Goal: Task Accomplishment & Management: Use online tool/utility

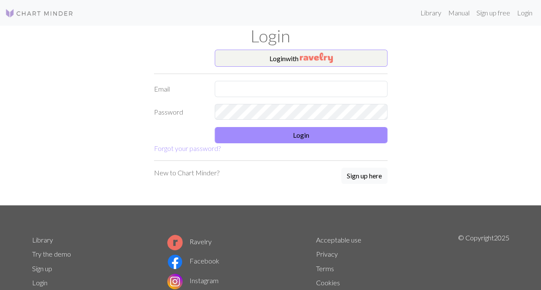
click at [267, 48] on div "Login" at bounding box center [270, 38] width 487 height 24
click at [270, 58] on button "Login with" at bounding box center [300, 58] width 173 height 17
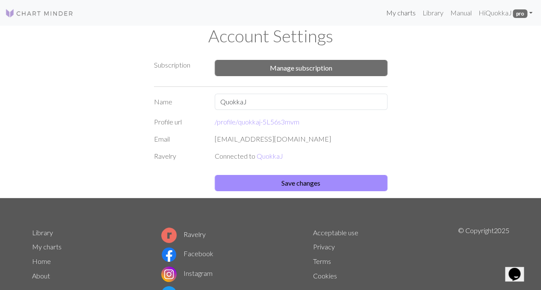
click at [403, 11] on link "My charts" at bounding box center [400, 12] width 36 height 17
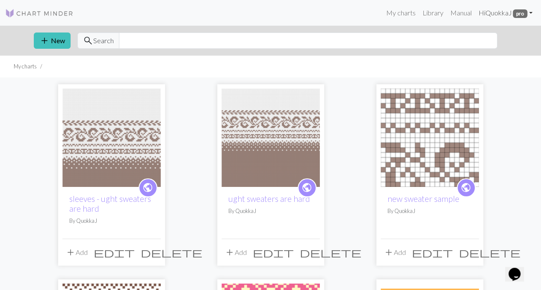
click at [519, 14] on span "pro" at bounding box center [519, 13] width 15 height 9
click at [515, 33] on link "Account settings" at bounding box center [500, 36] width 55 height 17
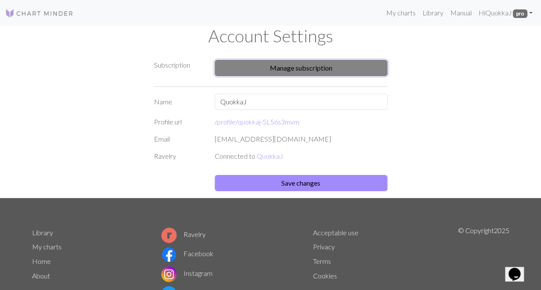
click at [320, 71] on button "Manage subscription" at bounding box center [300, 68] width 173 height 16
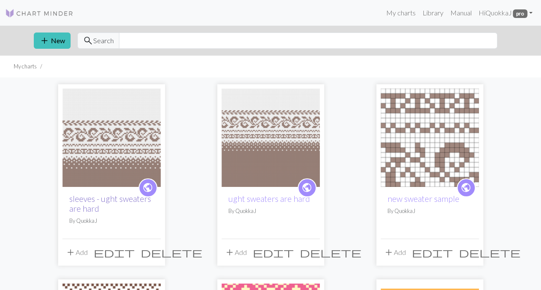
click at [106, 202] on link "sleeves - ught sweaters are hard" at bounding box center [110, 204] width 82 height 20
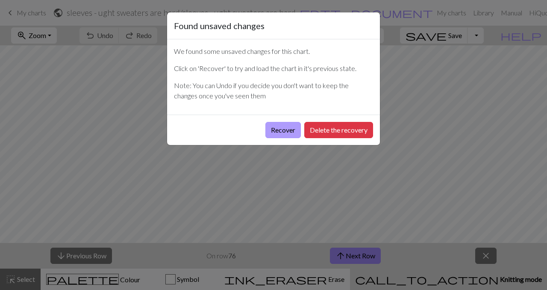
click at [286, 131] on button "Recover" at bounding box center [282, 130] width 35 height 16
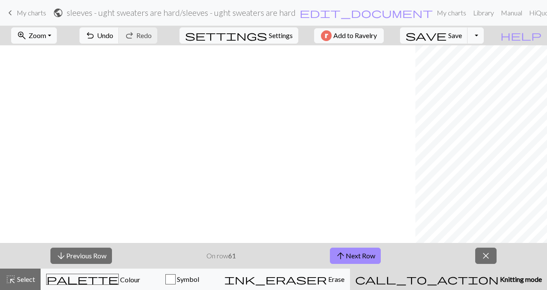
scroll to position [0, 415]
click at [486, 256] on span "close" at bounding box center [486, 256] width 10 height 12
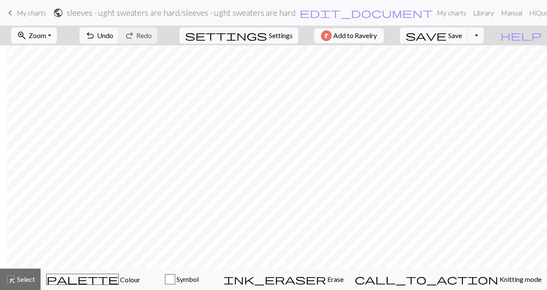
scroll to position [0, 79]
click at [24, 275] on span "Select" at bounding box center [25, 279] width 19 height 8
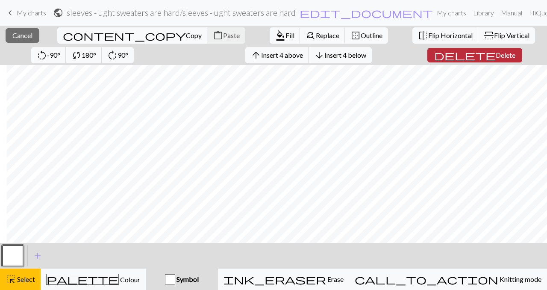
click at [496, 57] on span "Delete" at bounding box center [506, 55] width 20 height 8
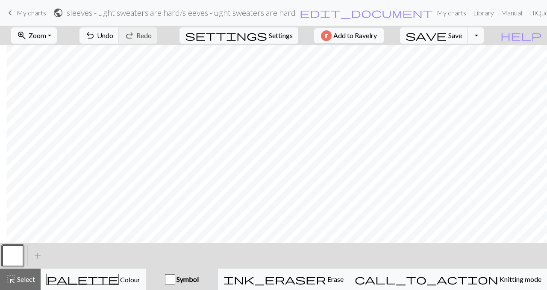
scroll to position [0, 0]
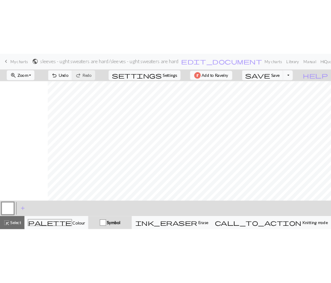
scroll to position [0, 79]
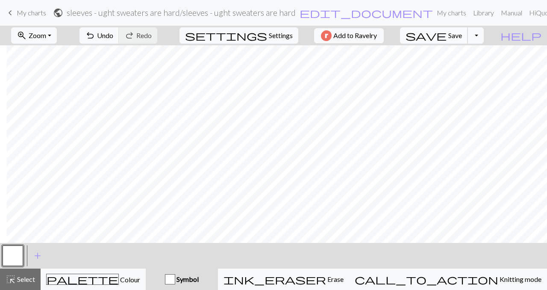
click at [447, 39] on span "save" at bounding box center [425, 35] width 41 height 12
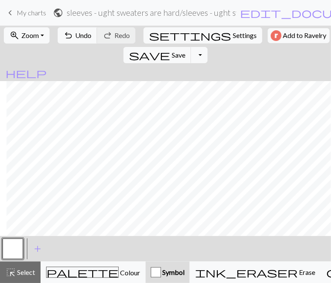
scroll to position [0, 0]
click at [185, 51] on span "Save" at bounding box center [178, 55] width 14 height 8
click at [13, 11] on div "Chart saved" at bounding box center [165, 17] width 331 height 34
click at [9, 12] on span "keyboard_arrow_left" at bounding box center [10, 13] width 10 height 12
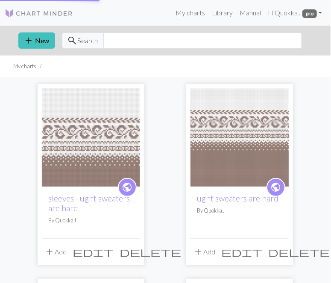
scroll to position [0, 0]
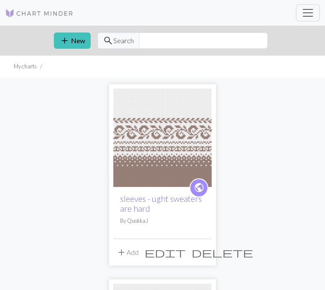
click at [120, 197] on link "sleeves - ught sweaters are hard" at bounding box center [161, 204] width 82 height 20
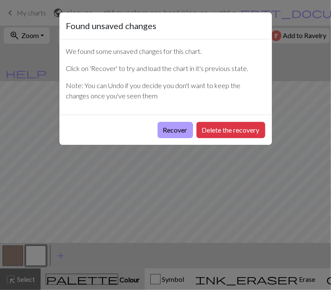
click at [174, 131] on button "Recover" at bounding box center [175, 130] width 35 height 16
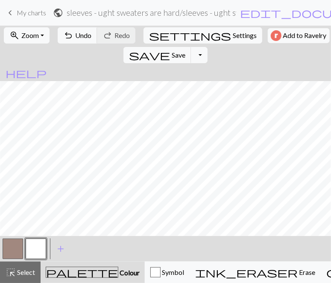
scroll to position [0, 687]
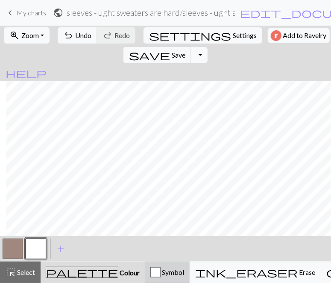
click at [161, 273] on span "Symbol" at bounding box center [173, 272] width 24 height 8
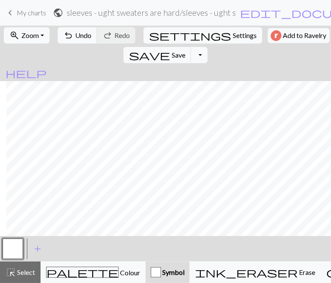
click at [20, 250] on button "button" at bounding box center [13, 249] width 21 height 21
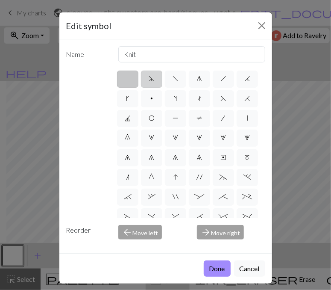
click at [149, 81] on span "d" at bounding box center [152, 78] width 6 height 7
click at [149, 79] on input "d" at bounding box center [152, 76] width 6 height 6
radio input "true"
type input "sk2p"
click at [167, 82] on label "f" at bounding box center [175, 79] width 21 height 17
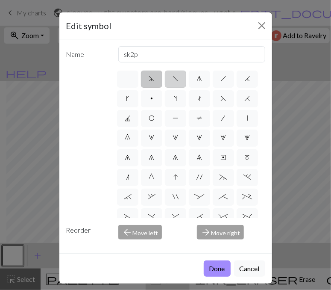
click at [173, 79] on input "f" at bounding box center [176, 76] width 6 height 6
radio input "true"
type input "left leaning decrease"
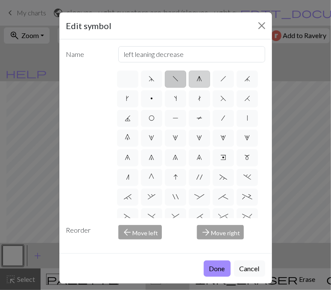
click at [191, 86] on label "g" at bounding box center [199, 79] width 21 height 17
click at [197, 79] on input "g" at bounding box center [200, 76] width 6 height 6
radio input "true"
type input "sk2p"
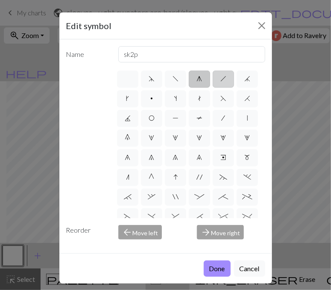
click at [224, 82] on label "h" at bounding box center [223, 79] width 21 height 17
click at [224, 79] on input "h" at bounding box center [223, 76] width 6 height 6
radio input "true"
type input "right leaning decrease"
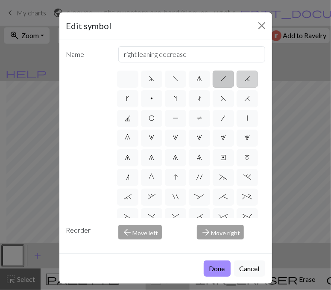
click at [244, 82] on span "j" at bounding box center [247, 78] width 6 height 7
click at [244, 79] on input "j" at bounding box center [247, 76] width 6 height 6
radio input "true"
type input "k3tog"
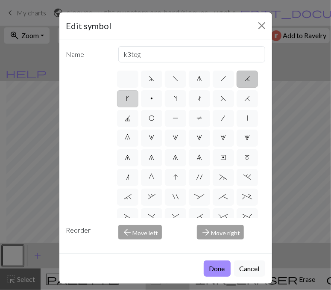
click at [129, 100] on span "k" at bounding box center [127, 98] width 3 height 7
click at [132, 99] on input "k" at bounding box center [129, 96] width 6 height 6
radio input "true"
type input "right leaning increase"
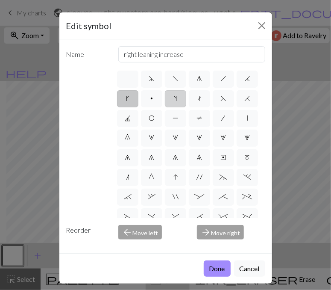
click at [186, 100] on label "s" at bounding box center [175, 98] width 21 height 17
click at [180, 99] on input "s" at bounding box center [177, 96] width 6 height 6
radio input "true"
type input "increase one left leaning"
click at [213, 107] on label "F" at bounding box center [223, 98] width 21 height 17
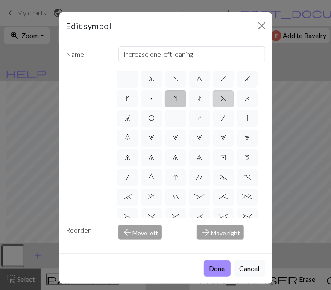
click at [220, 99] on input "F" at bounding box center [223, 96] width 6 height 6
radio input "true"
type input "ssk"
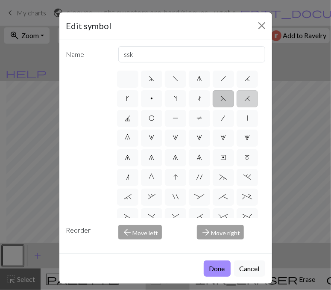
click at [244, 102] on span "H" at bounding box center [247, 98] width 6 height 7
click at [244, 99] on input "H" at bounding box center [247, 96] width 6 height 6
radio input "true"
type input "k2tog"
click at [211, 263] on button "Done" at bounding box center [217, 268] width 27 height 16
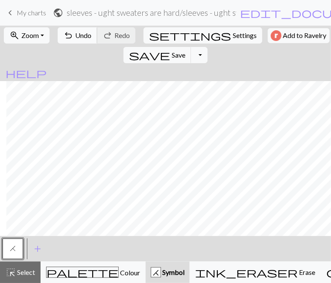
click at [79, 38] on span "Undo" at bounding box center [83, 35] width 16 height 8
click at [41, 245] on span "add" at bounding box center [37, 249] width 10 height 12
click at [38, 249] on button "button" at bounding box center [36, 249] width 21 height 21
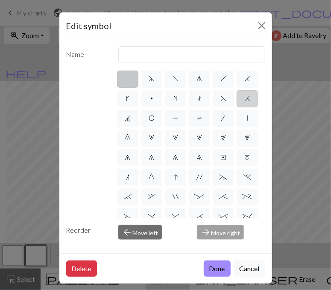
click at [244, 102] on span "H" at bounding box center [247, 98] width 6 height 7
click at [244, 99] on input "H" at bounding box center [247, 96] width 6 height 6
radio input "true"
type input "k2tog"
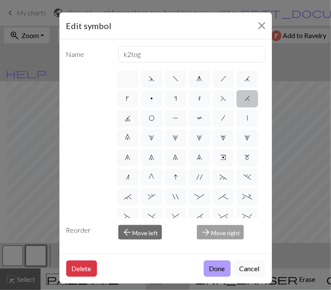
click at [212, 264] on button "Done" at bounding box center [217, 268] width 27 height 16
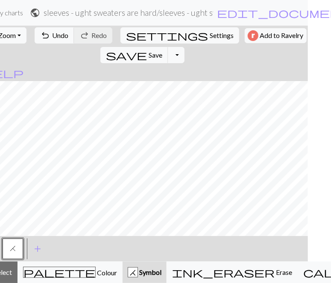
scroll to position [0, 0]
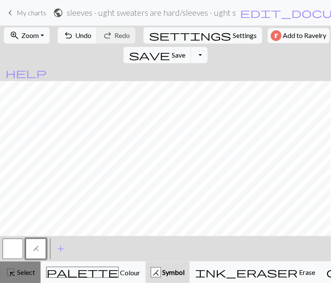
click at [23, 272] on span "Select" at bounding box center [25, 272] width 19 height 8
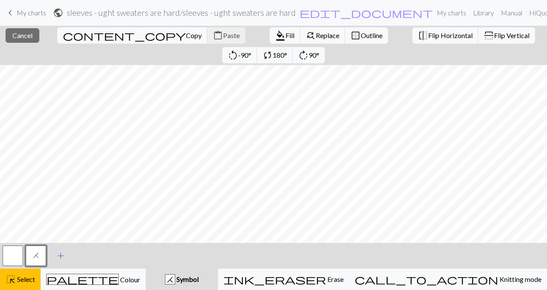
click at [62, 254] on span "add" at bounding box center [61, 256] width 10 height 12
click at [61, 253] on button "button" at bounding box center [59, 255] width 21 height 21
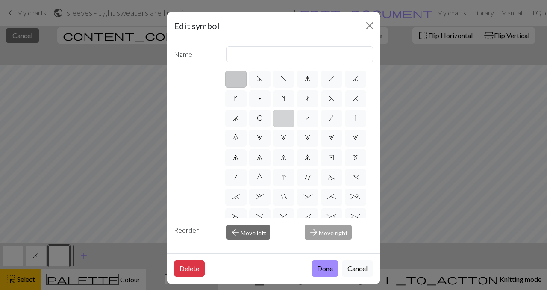
click at [287, 117] on span "P" at bounding box center [284, 118] width 6 height 7
click at [286, 117] on input "P" at bounding box center [284, 116] width 6 height 6
radio input "true"
type input "purl"
click at [263, 116] on span "O" at bounding box center [260, 118] width 6 height 7
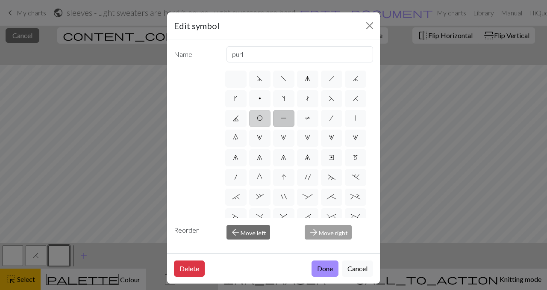
click at [262, 116] on input "O" at bounding box center [260, 116] width 6 height 6
radio input "true"
type input "yo"
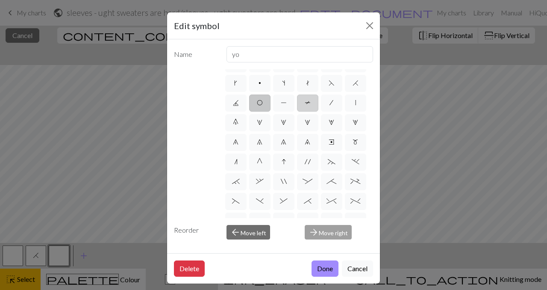
click at [297, 112] on label "T" at bounding box center [307, 102] width 21 height 17
click at [305, 118] on input "T" at bounding box center [308, 116] width 6 height 6
radio input "true"
type input "ptbl"
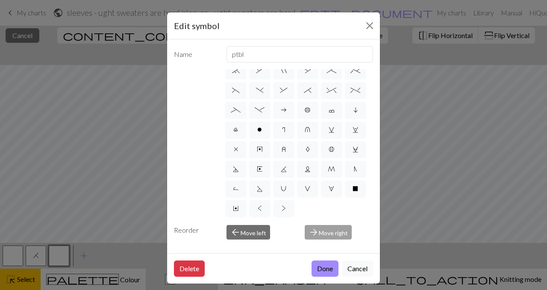
scroll to position [185, 0]
click at [353, 187] on span "X" at bounding box center [356, 188] width 6 height 7
radio input "true"
type input "no stitch"
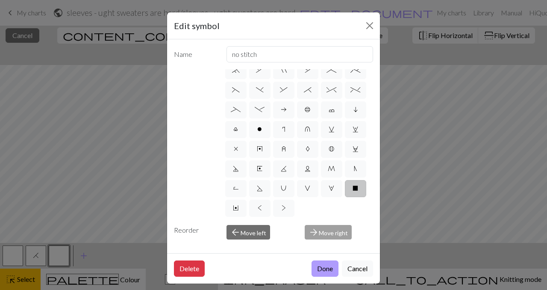
click at [323, 269] on button "Done" at bounding box center [324, 268] width 27 height 16
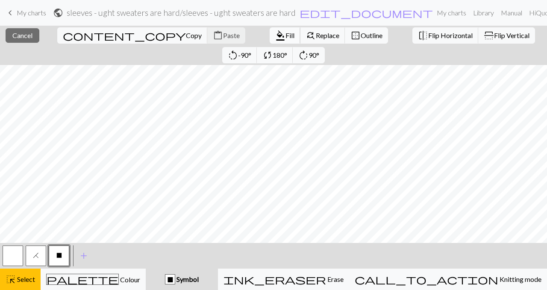
click at [275, 36] on span "format_color_fill" at bounding box center [280, 35] width 10 height 12
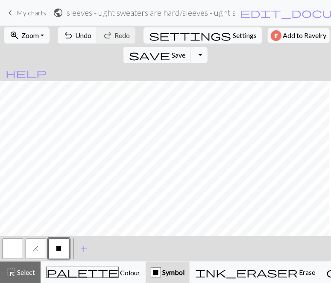
scroll to position [0, 687]
click at [34, 252] on span "H" at bounding box center [36, 248] width 6 height 7
click at [79, 37] on span "Undo" at bounding box center [83, 35] width 16 height 8
click at [56, 247] on button "X" at bounding box center [59, 249] width 21 height 21
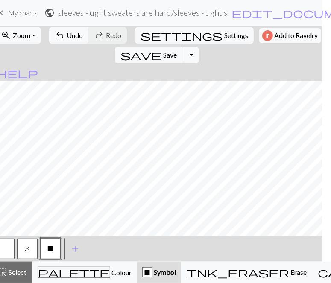
scroll to position [0, 0]
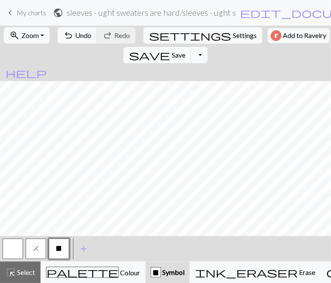
click at [17, 252] on button "button" at bounding box center [13, 249] width 21 height 21
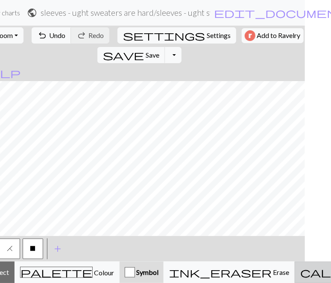
scroll to position [0, 29]
